Goal: Transaction & Acquisition: Purchase product/service

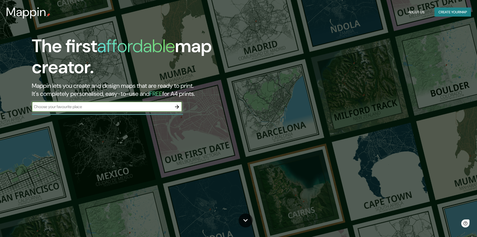
click at [91, 109] on input "text" at bounding box center [102, 107] width 140 height 6
type input "nueva esparta"
click at [177, 106] on icon "button" at bounding box center [177, 107] width 6 height 6
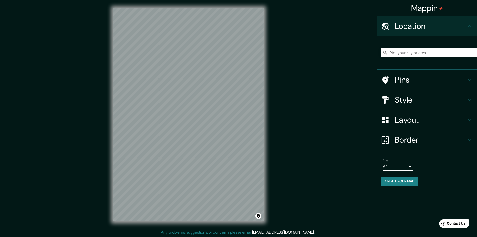
click at [408, 145] on h4 "Border" at bounding box center [431, 140] width 72 height 10
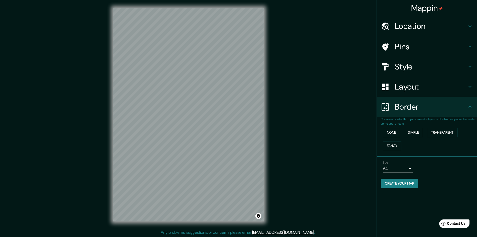
click at [397, 133] on button "None" at bounding box center [391, 132] width 17 height 9
click at [411, 205] on div "Mappin Location Pins Style Layout Border Choose a border. Hint : you can make l…" at bounding box center [427, 118] width 100 height 237
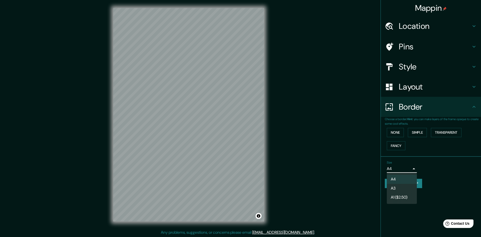
click at [404, 168] on body "Mappin Location Pins Style Layout Border Choose a border. Hint : you can make l…" at bounding box center [240, 118] width 481 height 237
click at [400, 191] on li "A3" at bounding box center [402, 188] width 30 height 9
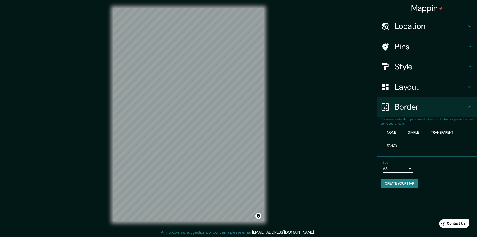
click at [403, 166] on body "Mappin Location Pins Style Layout Border Choose a border. Hint : you can make l…" at bounding box center [238, 118] width 477 height 237
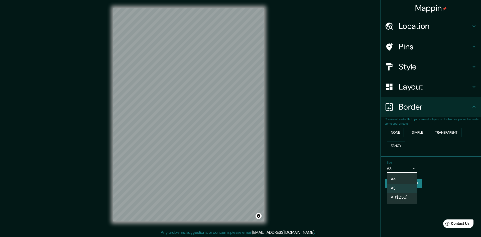
click at [404, 198] on li "A1 ($2.50)" at bounding box center [402, 197] width 30 height 9
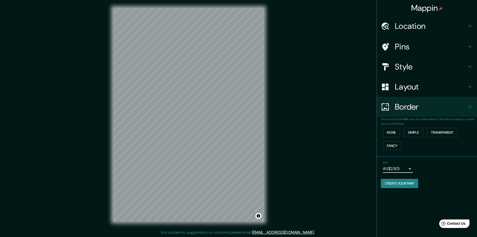
click at [404, 167] on body "Mappin Location Pins Style Layout Border Choose a border. Hint : you can make l…" at bounding box center [238, 118] width 477 height 237
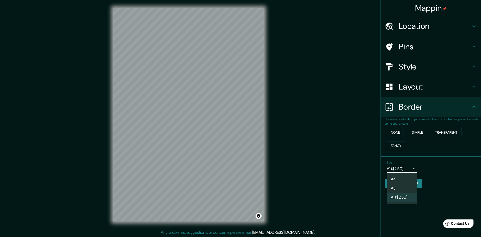
click at [401, 179] on li "A4" at bounding box center [402, 179] width 30 height 9
type input "single"
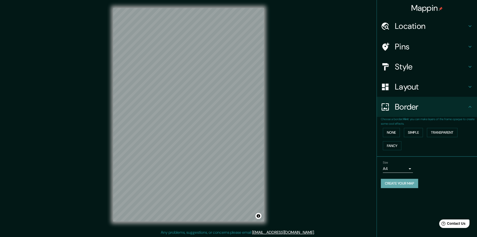
click at [408, 183] on button "Create your map" at bounding box center [399, 183] width 37 height 9
click at [405, 68] on h4 "Style" at bounding box center [431, 67] width 72 height 10
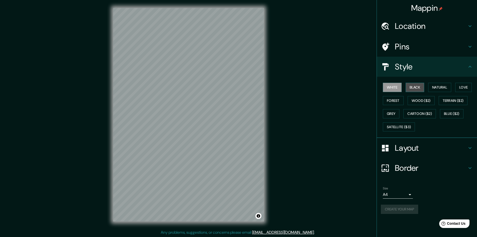
click at [416, 88] on button "Black" at bounding box center [415, 87] width 19 height 9
click at [436, 86] on button "Natural" at bounding box center [440, 87] width 23 height 9
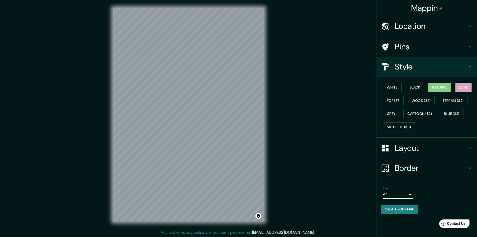
click at [466, 85] on button "Love" at bounding box center [464, 87] width 17 height 9
click at [400, 102] on button "Forest" at bounding box center [393, 100] width 21 height 9
click at [424, 102] on button "Wood ($2)" at bounding box center [421, 100] width 27 height 9
click at [462, 105] on button "Terrain ($2)" at bounding box center [453, 100] width 29 height 9
click at [394, 112] on button "Grey" at bounding box center [391, 113] width 17 height 9
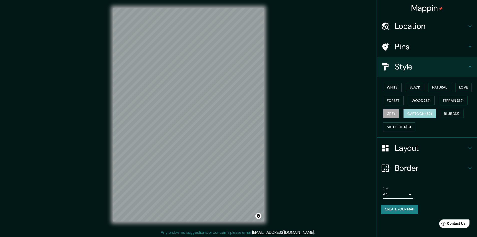
click at [419, 116] on button "Cartoon ($2)" at bounding box center [420, 113] width 33 height 9
click at [455, 117] on button "Blue ($2)" at bounding box center [452, 113] width 24 height 9
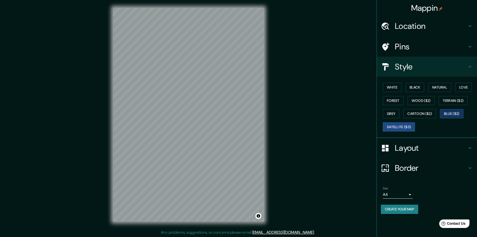
click at [402, 127] on button "Satellite ($3)" at bounding box center [399, 126] width 32 height 9
click at [395, 90] on button "White" at bounding box center [392, 87] width 19 height 9
click at [412, 148] on h4 "Layout" at bounding box center [431, 148] width 72 height 10
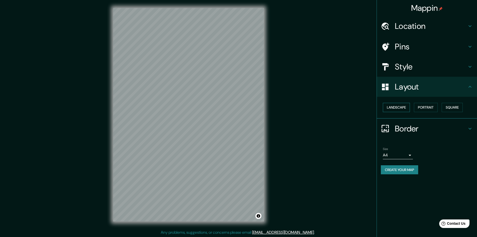
click at [400, 109] on button "Landscape" at bounding box center [396, 107] width 27 height 9
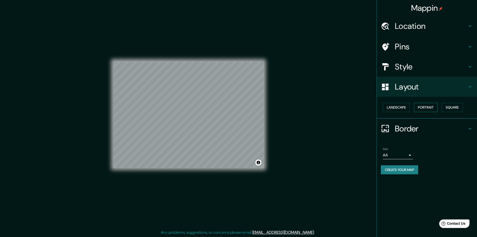
click at [423, 108] on button "Portrait" at bounding box center [426, 107] width 24 height 9
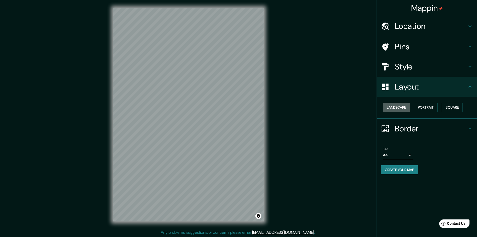
click at [407, 107] on button "Landscape" at bounding box center [396, 107] width 27 height 9
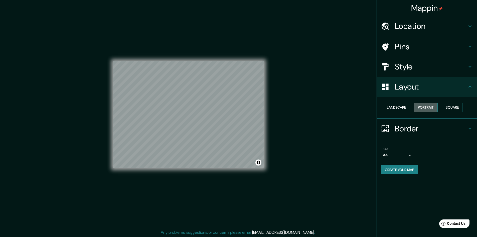
click at [432, 109] on button "Portrait" at bounding box center [426, 107] width 24 height 9
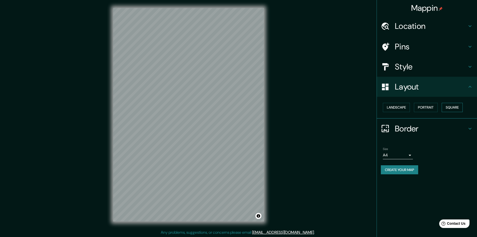
click at [452, 106] on button "Square" at bounding box center [452, 107] width 21 height 9
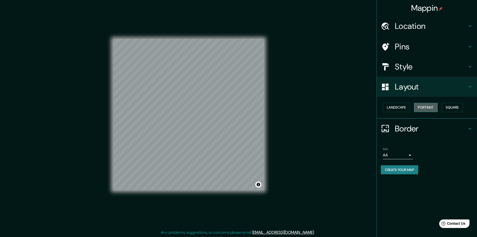
click at [418, 107] on button "Portrait" at bounding box center [426, 107] width 24 height 9
